Goal: Information Seeking & Learning: Learn about a topic

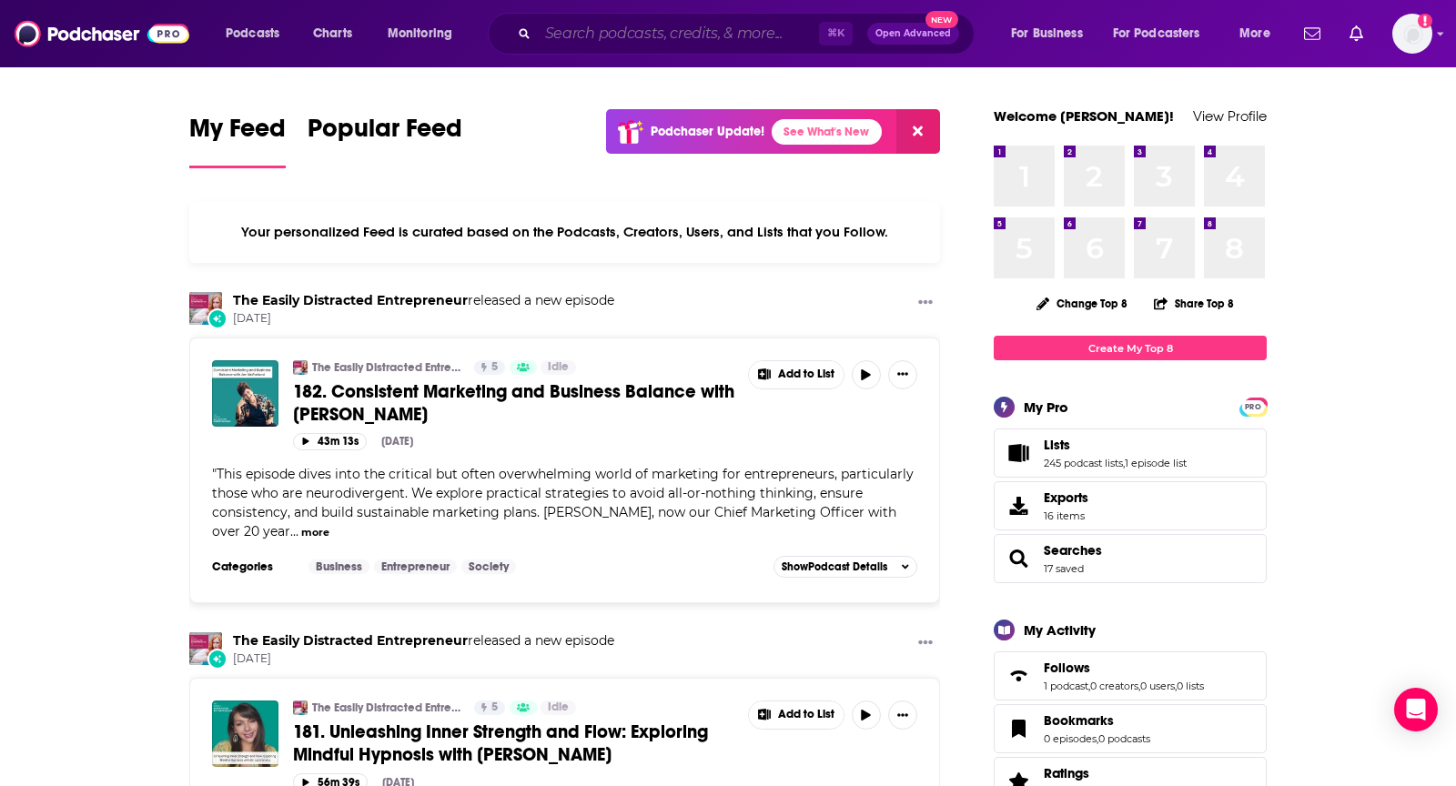
click at [719, 29] on input "Search podcasts, credits, & more..." at bounding box center [678, 33] width 281 height 29
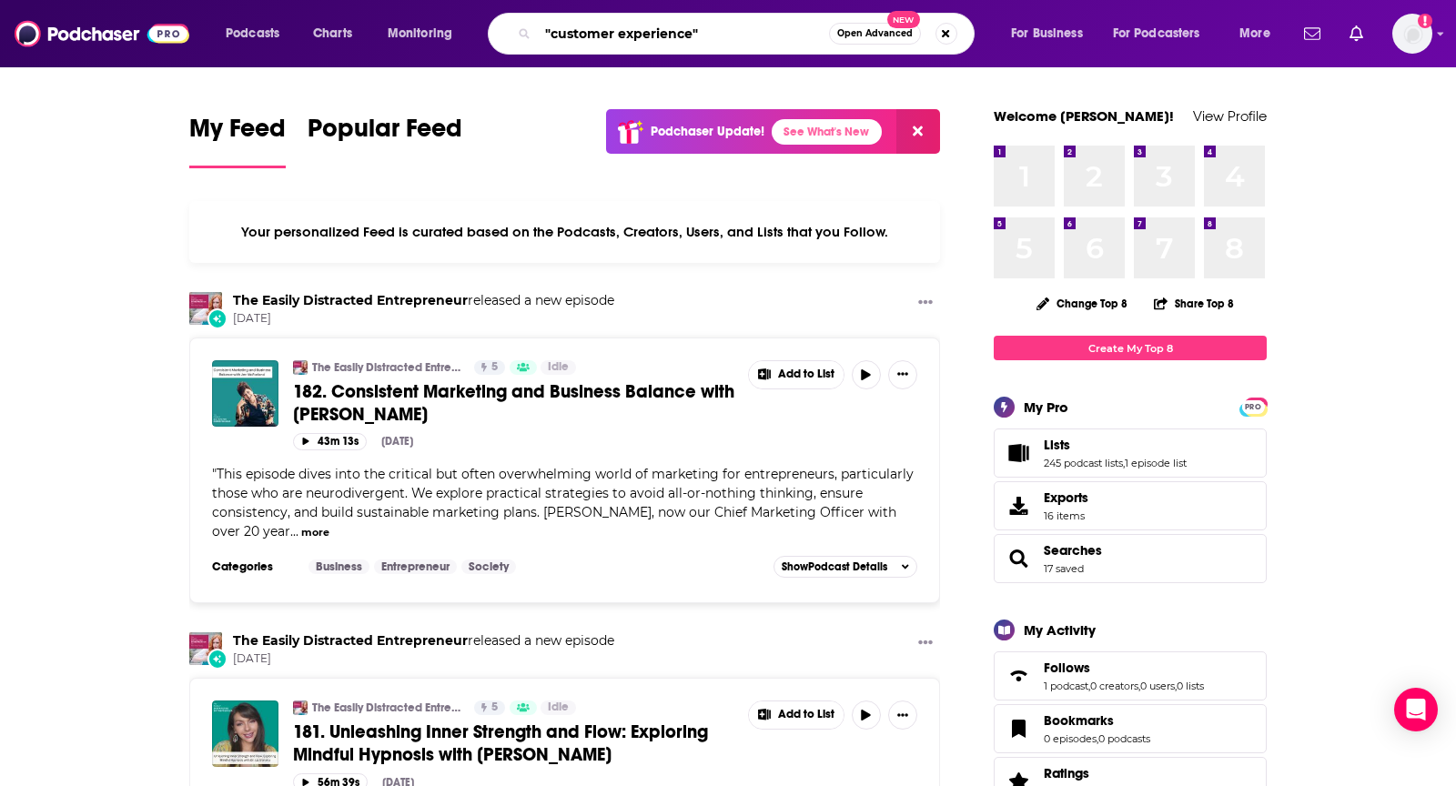
type input ""customer experience""
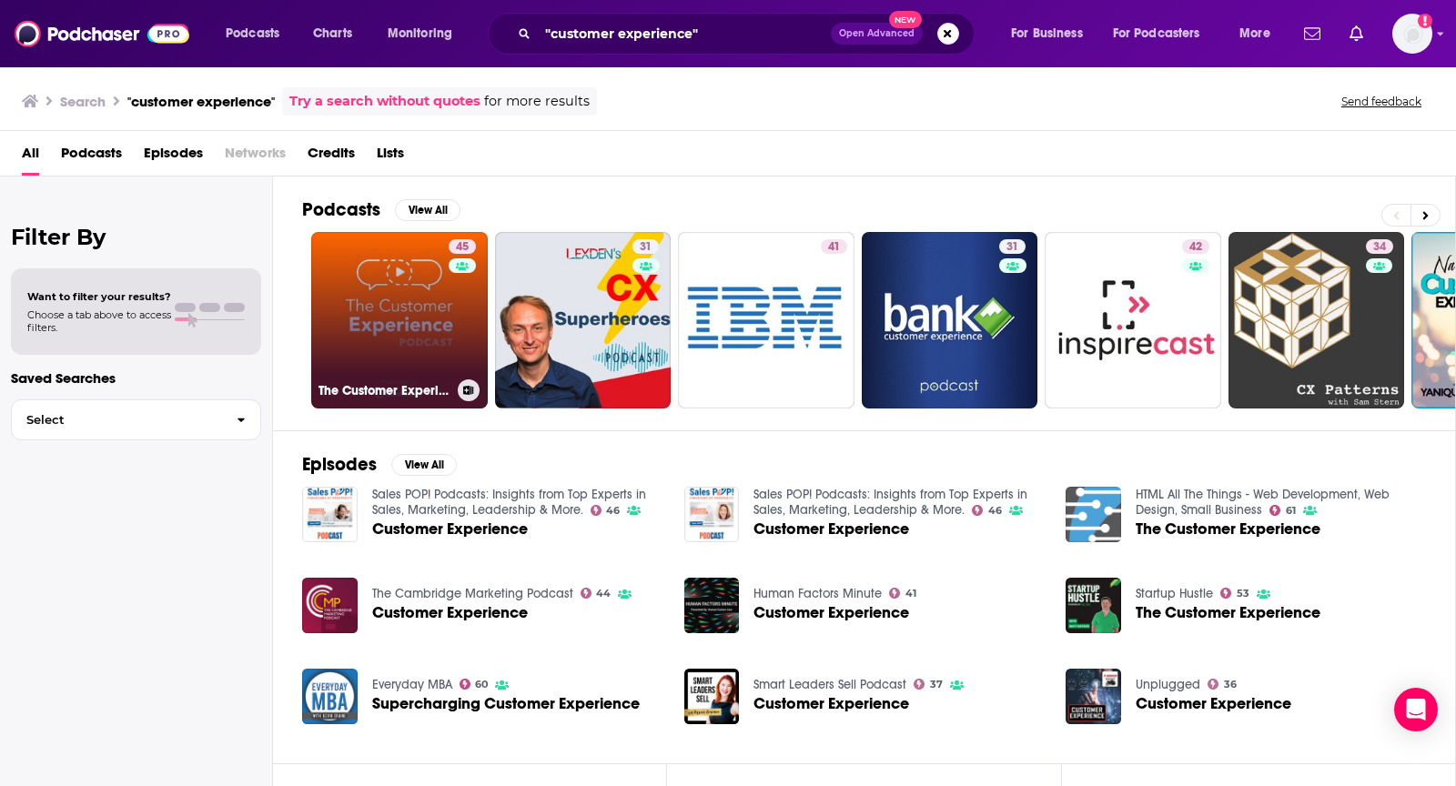
click at [374, 267] on link "45 The Customer Experience Podcast" at bounding box center [399, 320] width 177 height 177
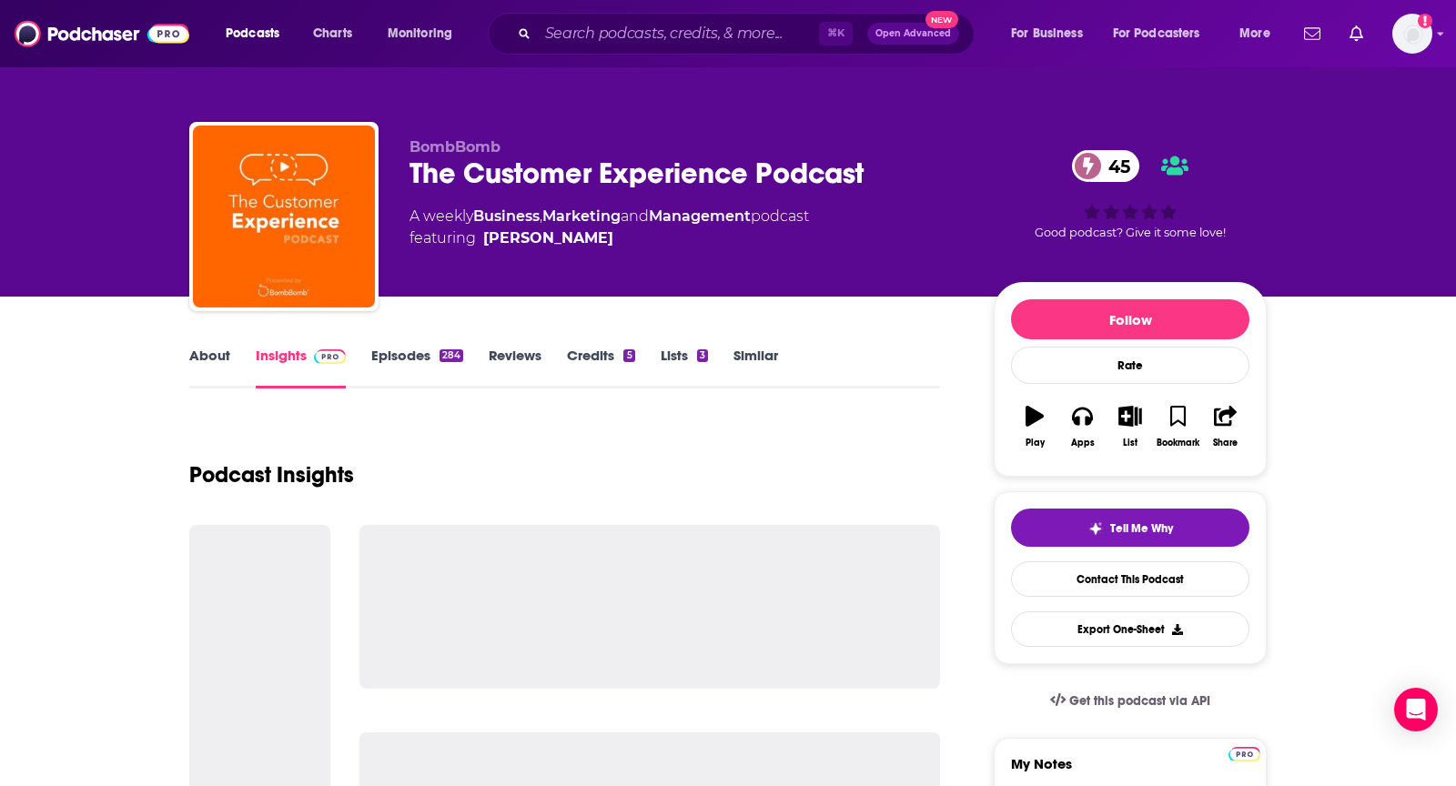
click at [216, 360] on link "About" at bounding box center [209, 368] width 41 height 42
